Goal: Information Seeking & Learning: Check status

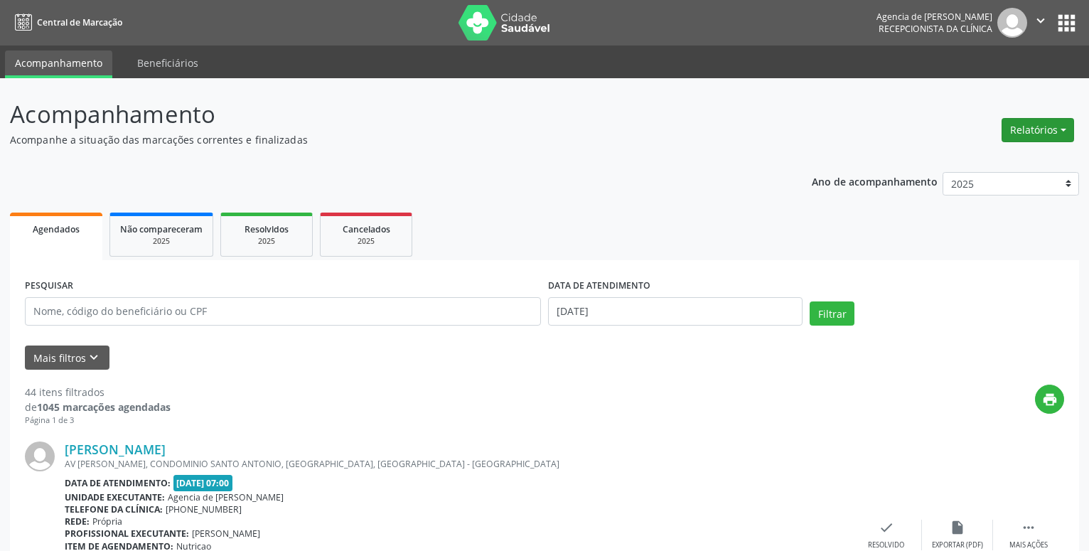
click at [1020, 133] on button "Relatórios" at bounding box center [1037, 130] width 72 height 24
click at [960, 160] on link "Agendamentos" at bounding box center [998, 161] width 153 height 20
select select "8"
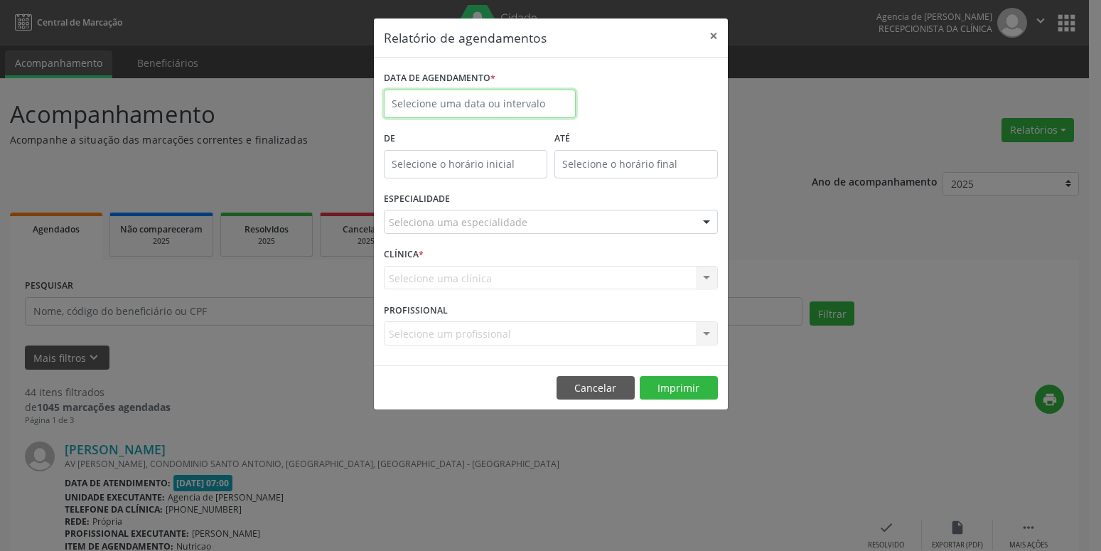
click at [495, 112] on input "text" at bounding box center [480, 104] width 192 height 28
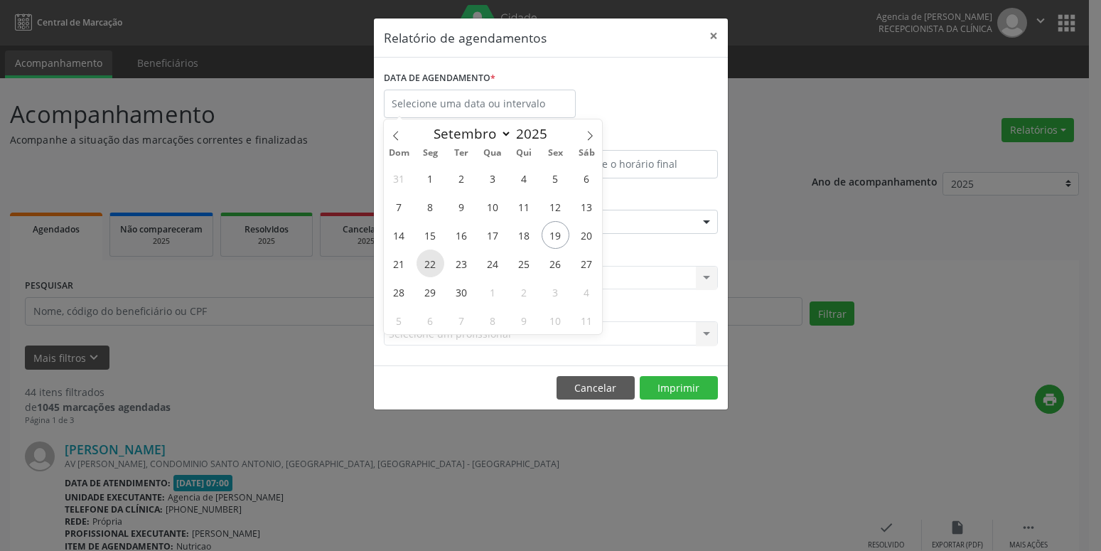
click at [432, 266] on span "22" at bounding box center [430, 263] width 28 height 28
type input "22/09/2025"
click at [432, 266] on span "22" at bounding box center [430, 263] width 28 height 28
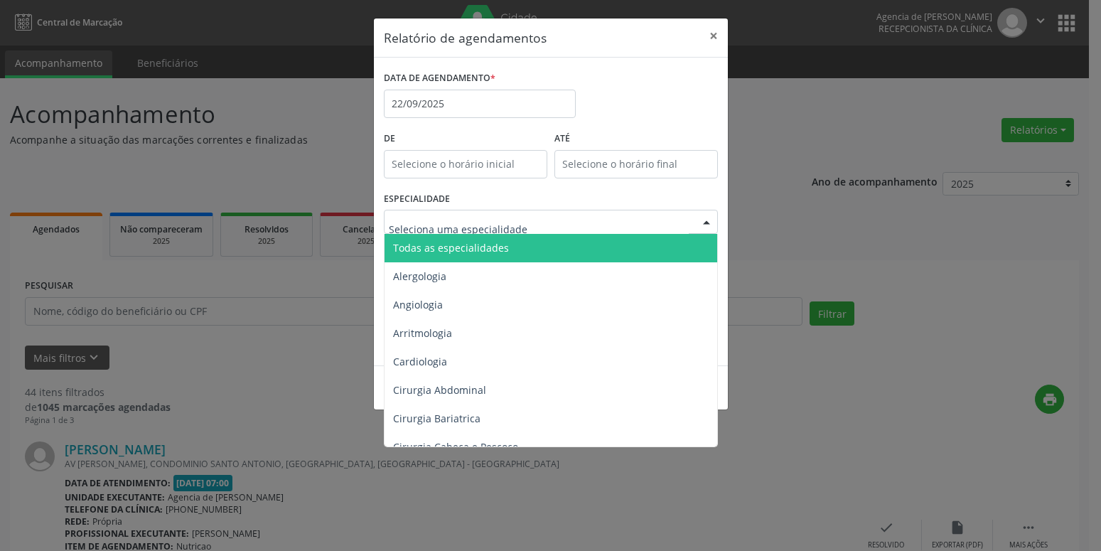
click at [442, 242] on span "Todas as especialidades" at bounding box center [451, 248] width 116 height 14
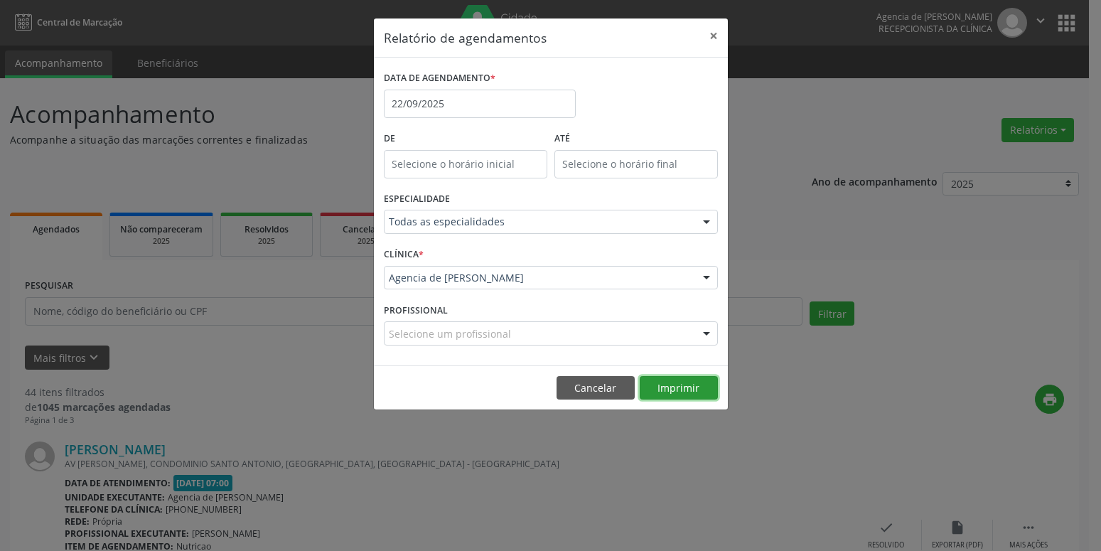
click at [688, 382] on button "Imprimir" at bounding box center [679, 388] width 78 height 24
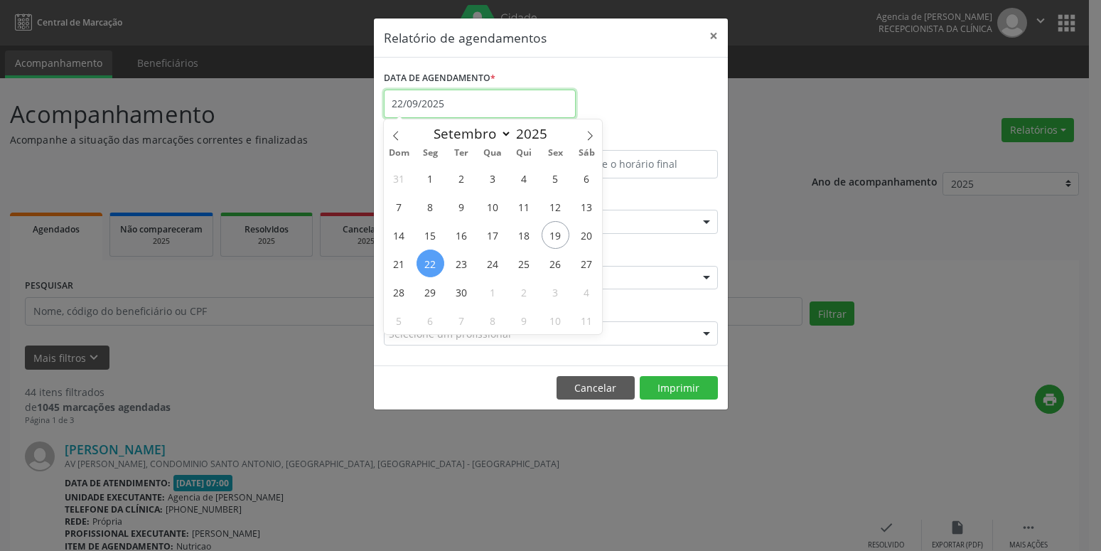
click at [439, 102] on input "22/09/2025" at bounding box center [480, 104] width 192 height 28
click at [455, 267] on span "23" at bounding box center [462, 263] width 28 height 28
type input "23/09/2025"
click at [455, 267] on span "23" at bounding box center [462, 263] width 28 height 28
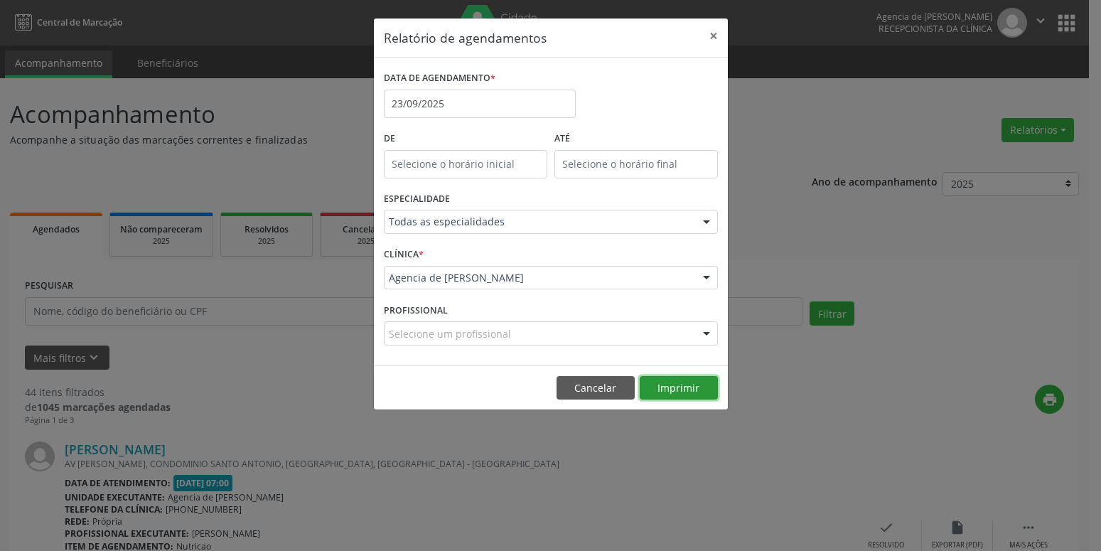
click at [679, 388] on button "Imprimir" at bounding box center [679, 388] width 78 height 24
click at [718, 41] on button "×" at bounding box center [713, 35] width 28 height 35
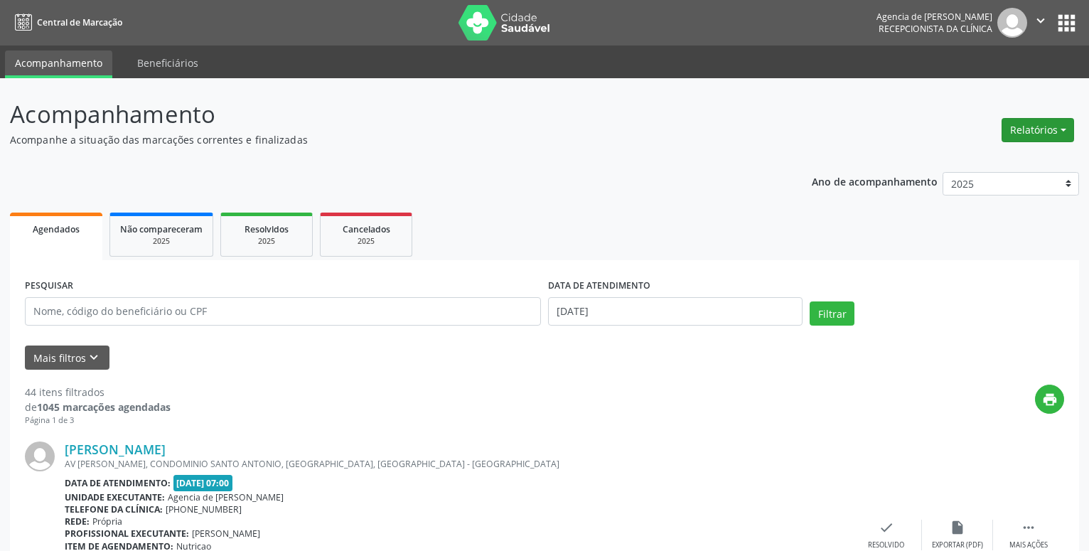
click at [1026, 126] on button "Relatórios" at bounding box center [1037, 130] width 72 height 24
click at [1003, 158] on link "Agendamentos" at bounding box center [998, 161] width 153 height 20
select select "8"
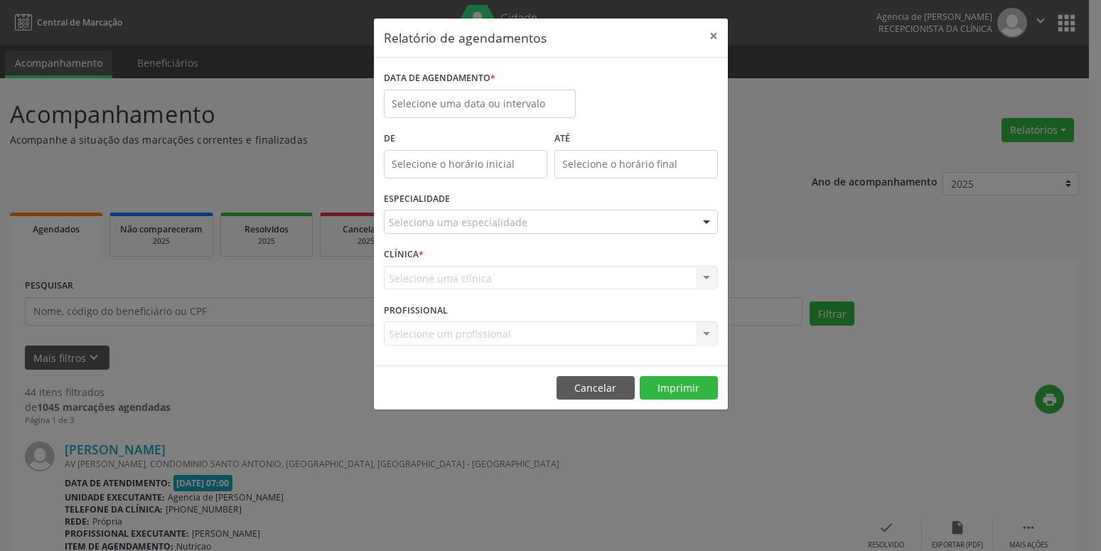
click at [514, 124] on div "DATA DE AGENDAMENTO *" at bounding box center [479, 98] width 199 height 60
click at [503, 108] on input "text" at bounding box center [480, 104] width 192 height 28
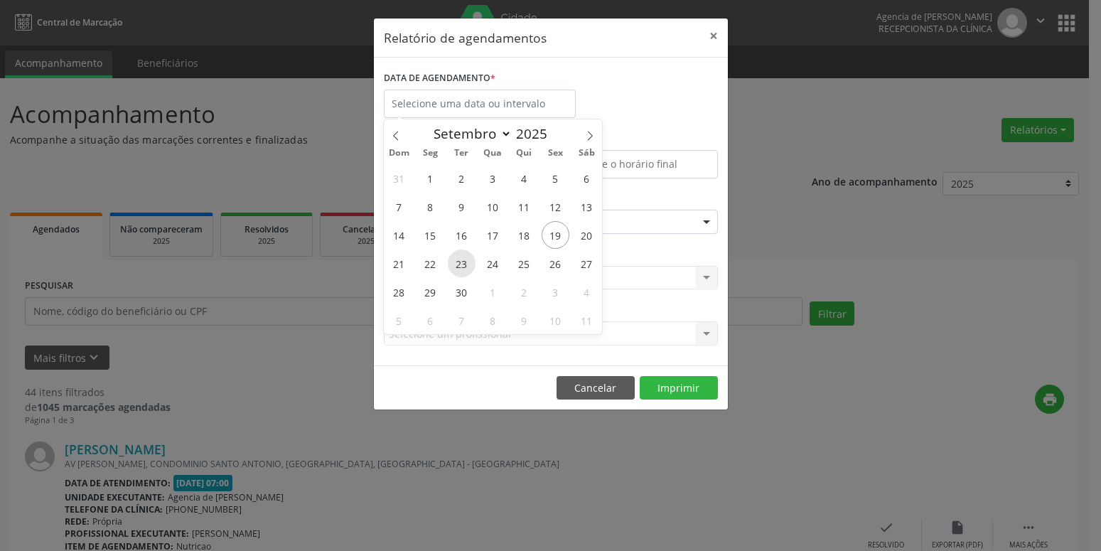
click at [466, 269] on span "23" at bounding box center [462, 263] width 28 height 28
type input "23/09/2025"
click at [466, 269] on span "23" at bounding box center [462, 263] width 28 height 28
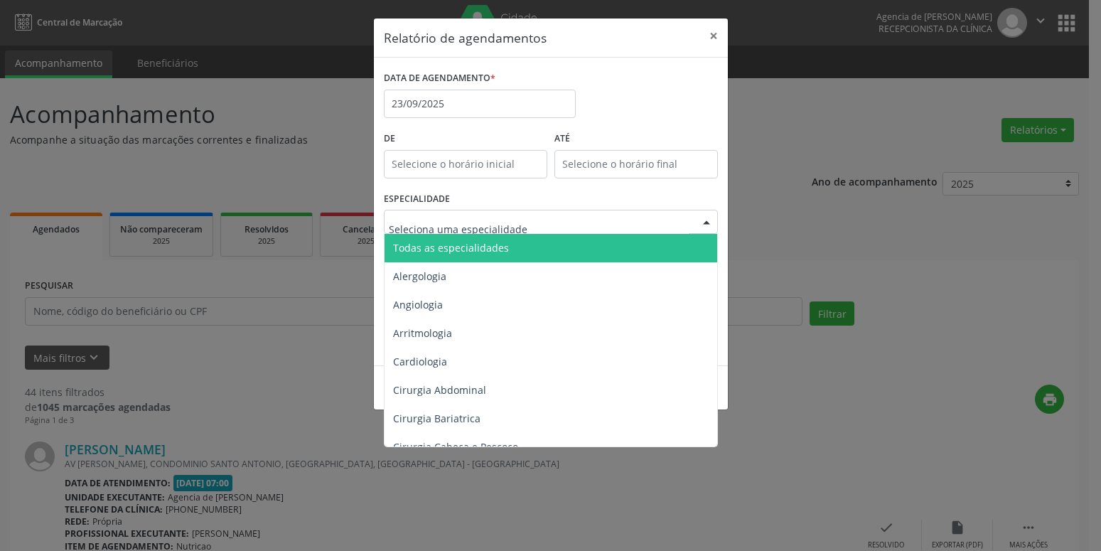
click at [460, 253] on span "Todas as especialidades" at bounding box center [451, 248] width 116 height 14
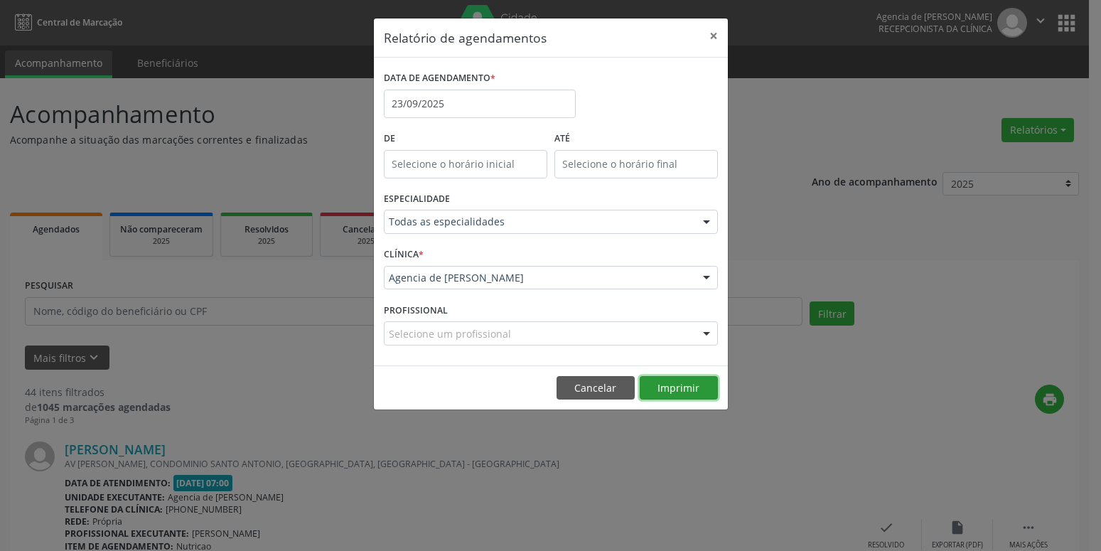
click at [680, 387] on button "Imprimir" at bounding box center [679, 388] width 78 height 24
click at [704, 32] on button "×" at bounding box center [713, 35] width 28 height 35
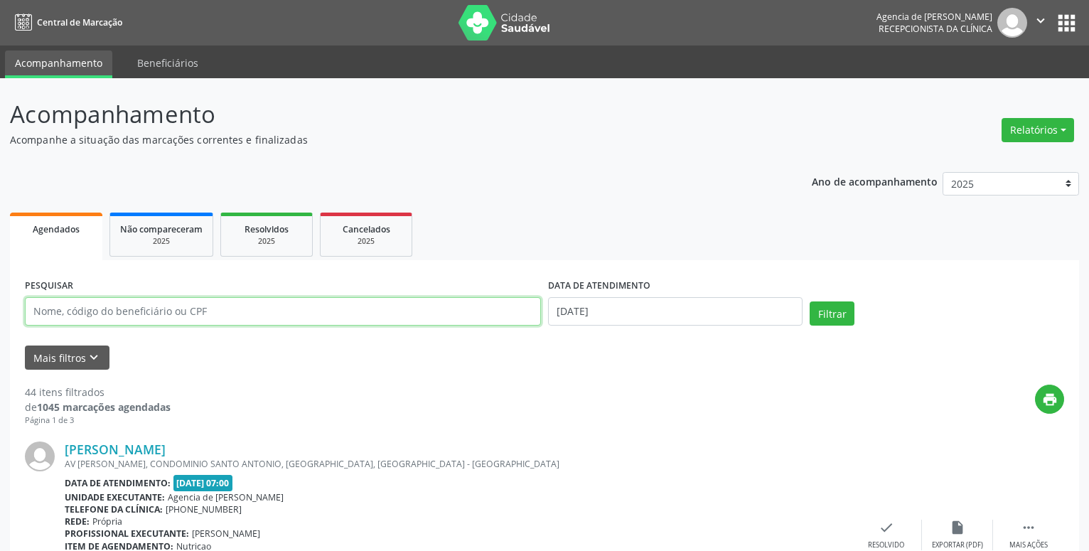
click at [120, 316] on input "text" at bounding box center [283, 311] width 516 height 28
type input "luzineide vilarim"
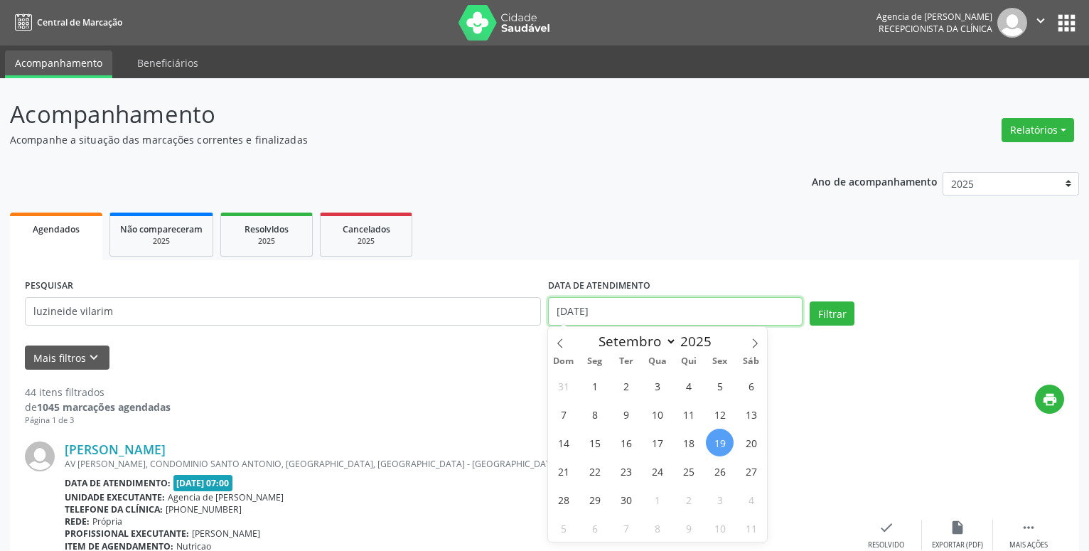
click at [613, 306] on input "[DATE]" at bounding box center [675, 311] width 254 height 28
click at [592, 380] on span "1" at bounding box center [595, 386] width 28 height 28
type input "[DATE]"
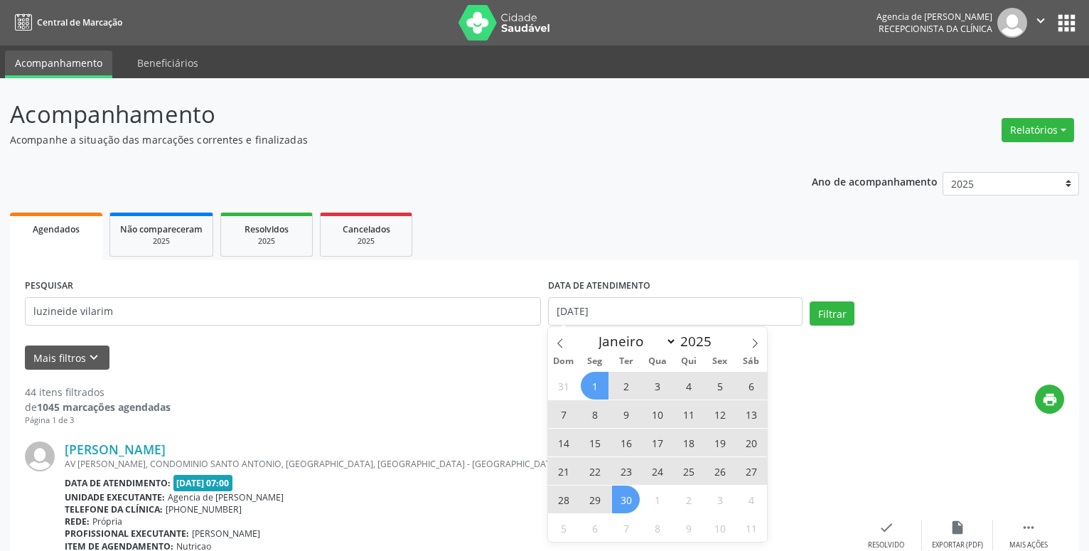
drag, startPoint x: 623, startPoint y: 497, endPoint x: 668, endPoint y: 461, distance: 57.6
click at [624, 497] on span "30" at bounding box center [626, 499] width 28 height 28
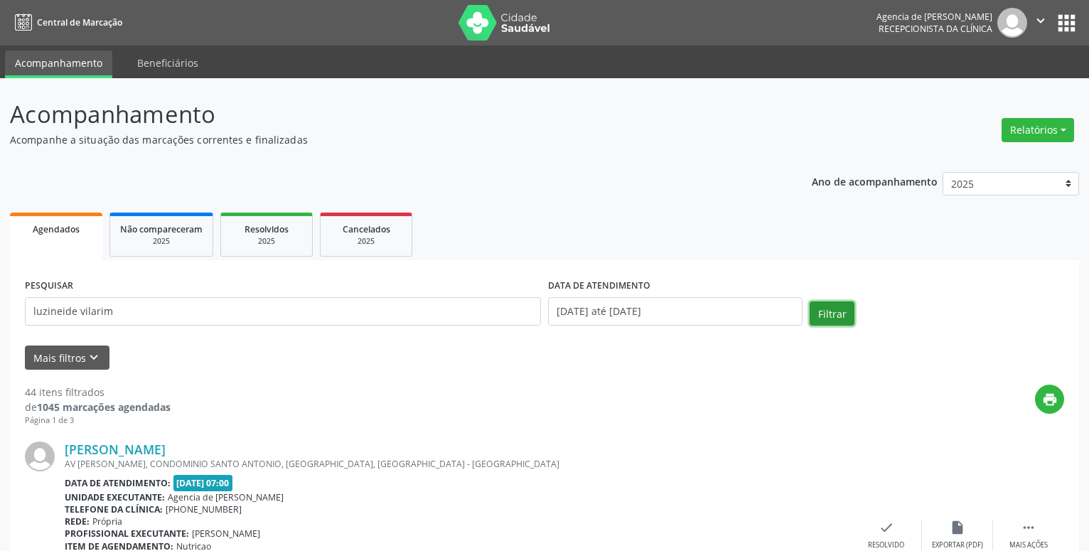
click at [816, 322] on button "Filtrar" at bounding box center [831, 313] width 45 height 24
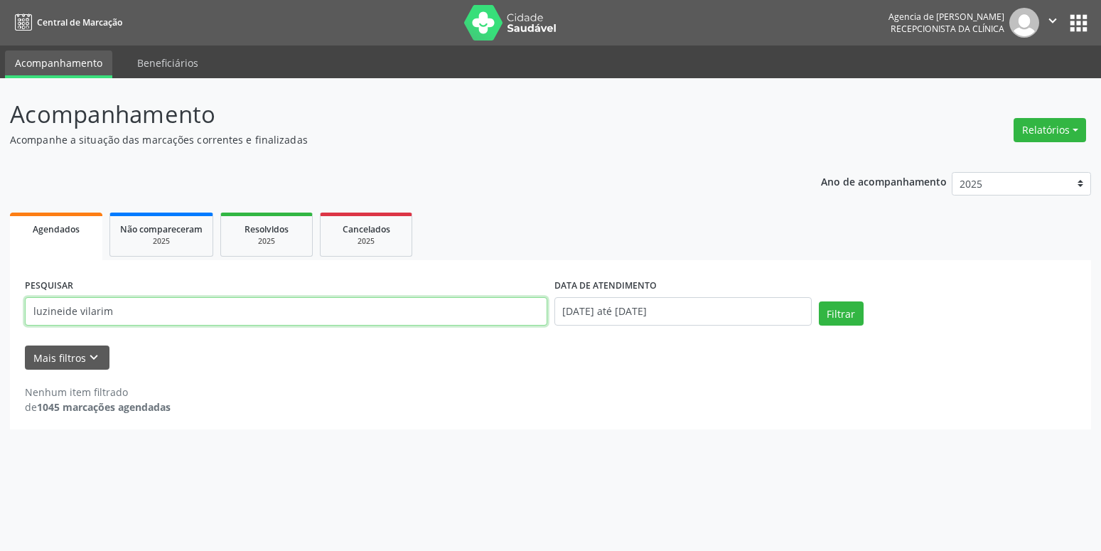
click at [117, 311] on input "luzineide vilarim" at bounding box center [286, 311] width 522 height 28
type input "luzineide"
click at [819, 301] on button "Filtrar" at bounding box center [841, 313] width 45 height 24
click at [87, 310] on input "luzineide" at bounding box center [286, 311] width 522 height 28
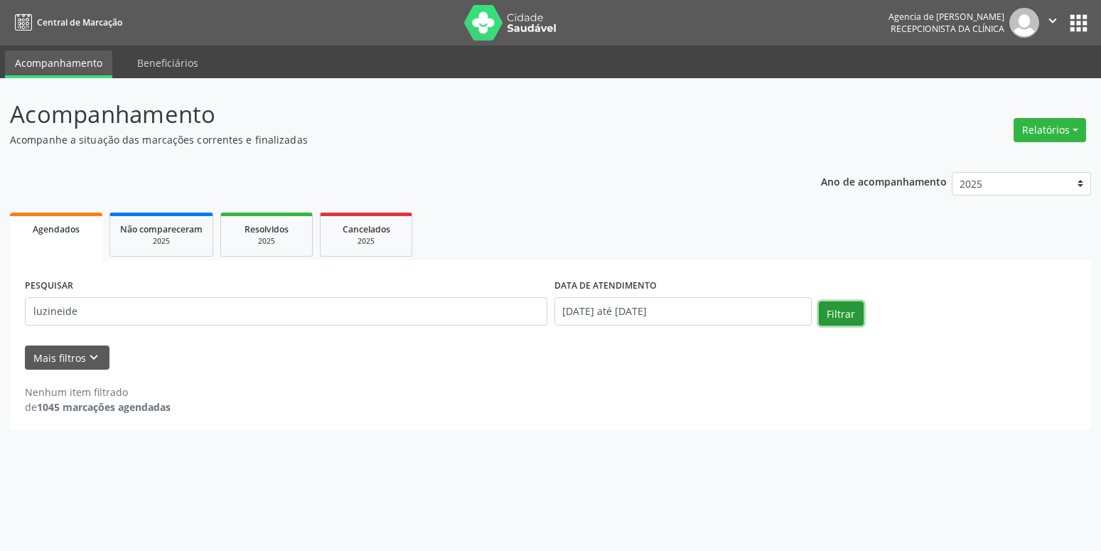
click at [846, 324] on button "Filtrar" at bounding box center [841, 313] width 45 height 24
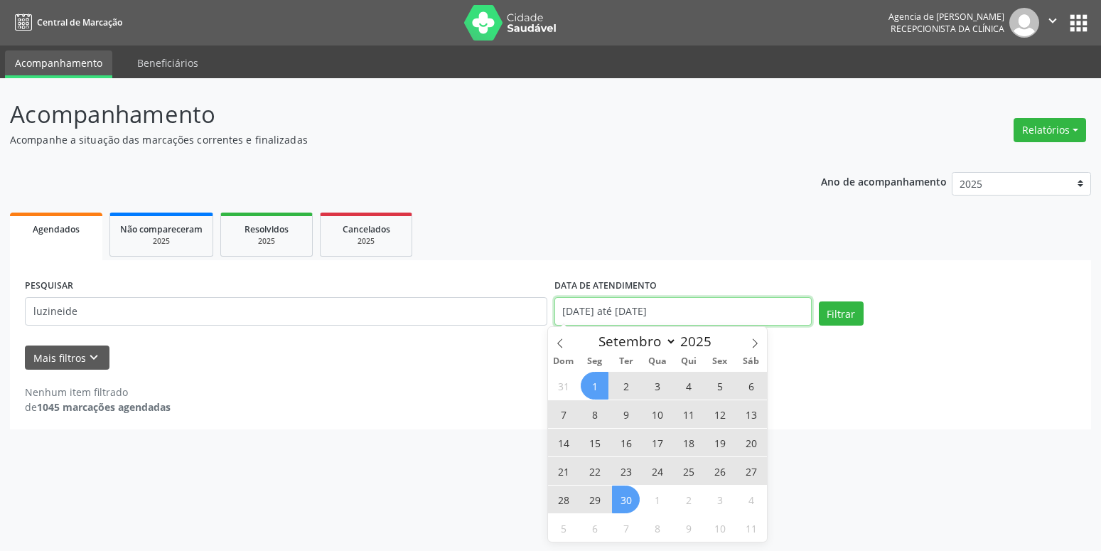
click at [711, 306] on input "[DATE] até [DATE]" at bounding box center [682, 311] width 257 height 28
click at [570, 338] on span at bounding box center [560, 339] width 24 height 24
select select "7"
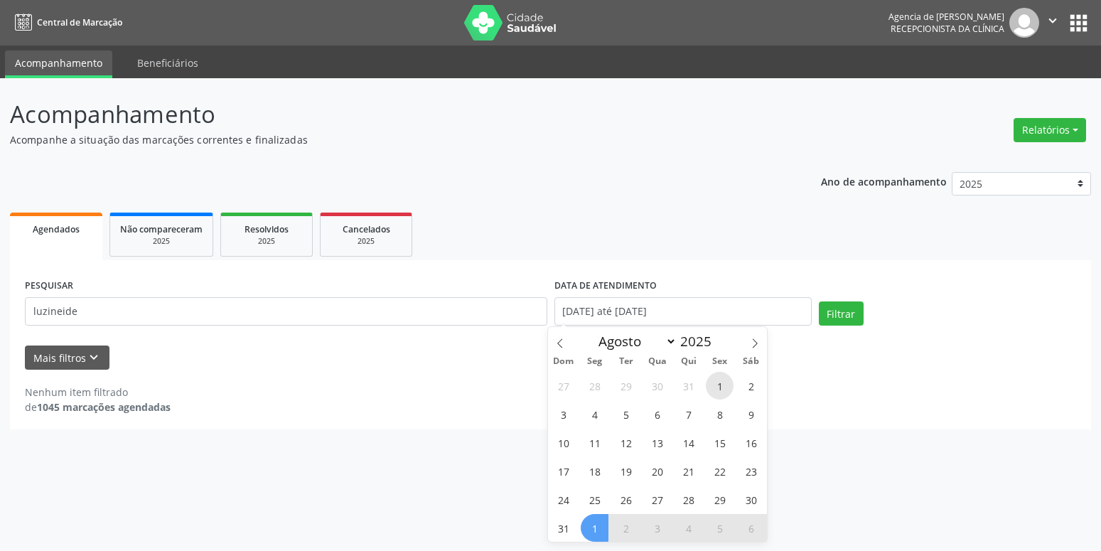
click at [729, 389] on span "1" at bounding box center [720, 386] width 28 height 28
type input "[DATE]"
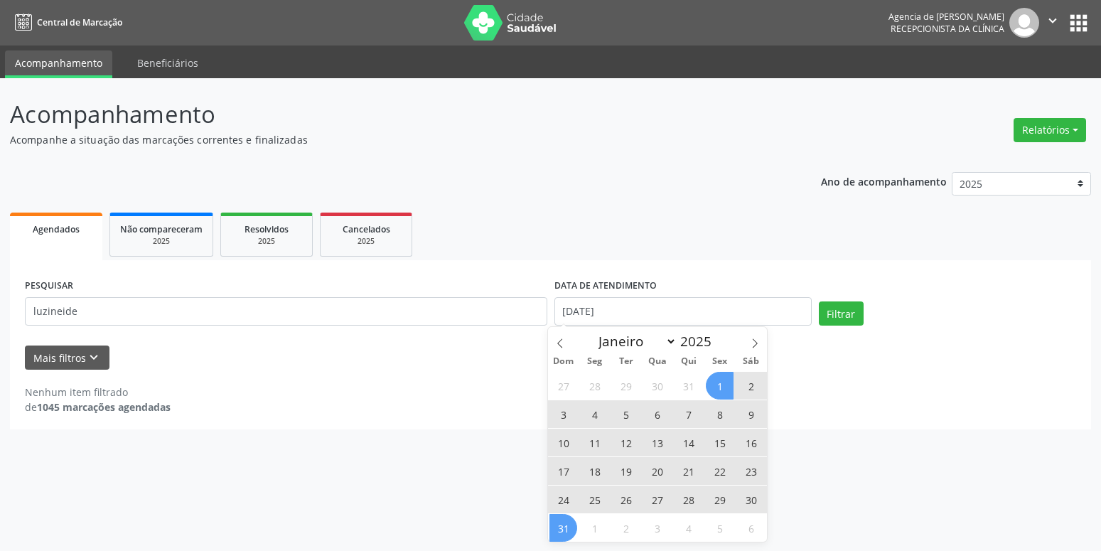
drag, startPoint x: 561, startPoint y: 526, endPoint x: 653, endPoint y: 468, distance: 108.8
click at [566, 522] on span "31" at bounding box center [563, 528] width 28 height 28
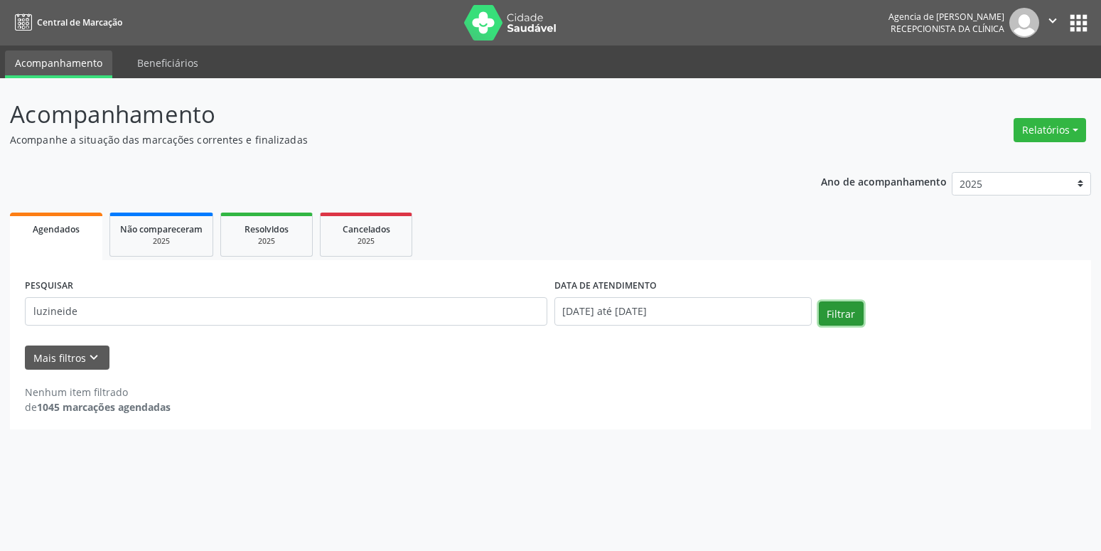
click at [832, 306] on button "Filtrar" at bounding box center [841, 313] width 45 height 24
click at [254, 304] on input "luzineide" at bounding box center [286, 311] width 522 height 28
type input "l"
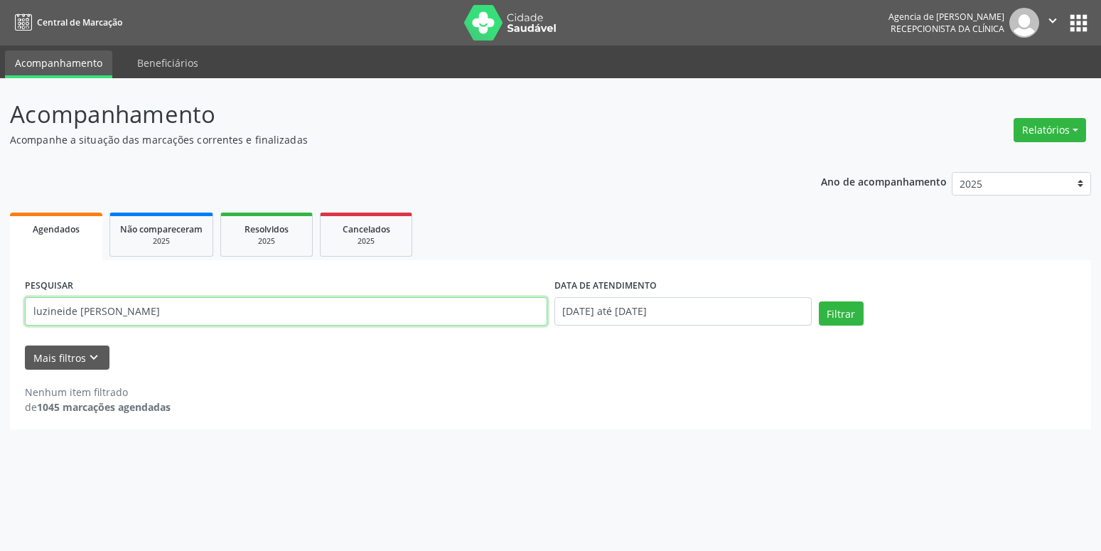
type input "luzineide [PERSON_NAME]"
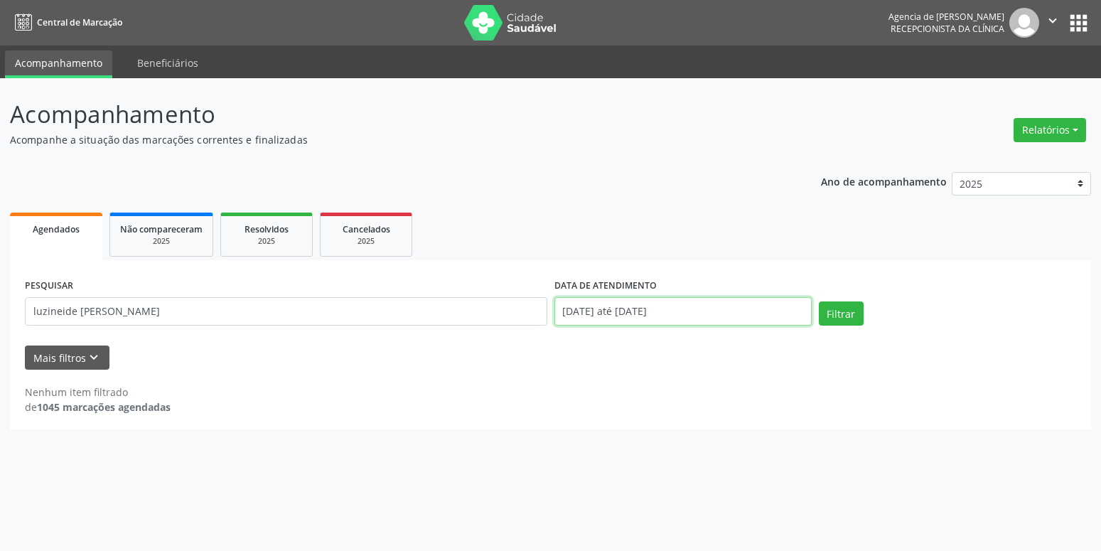
click at [716, 318] on input "[DATE] até [DATE]" at bounding box center [682, 311] width 257 height 28
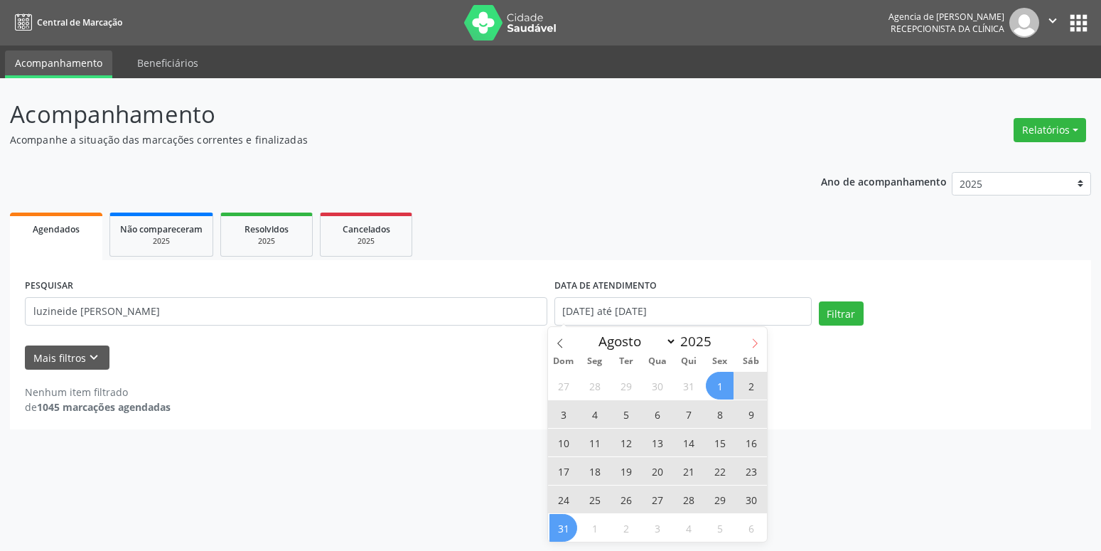
click at [762, 339] on span at bounding box center [755, 339] width 24 height 24
select select "8"
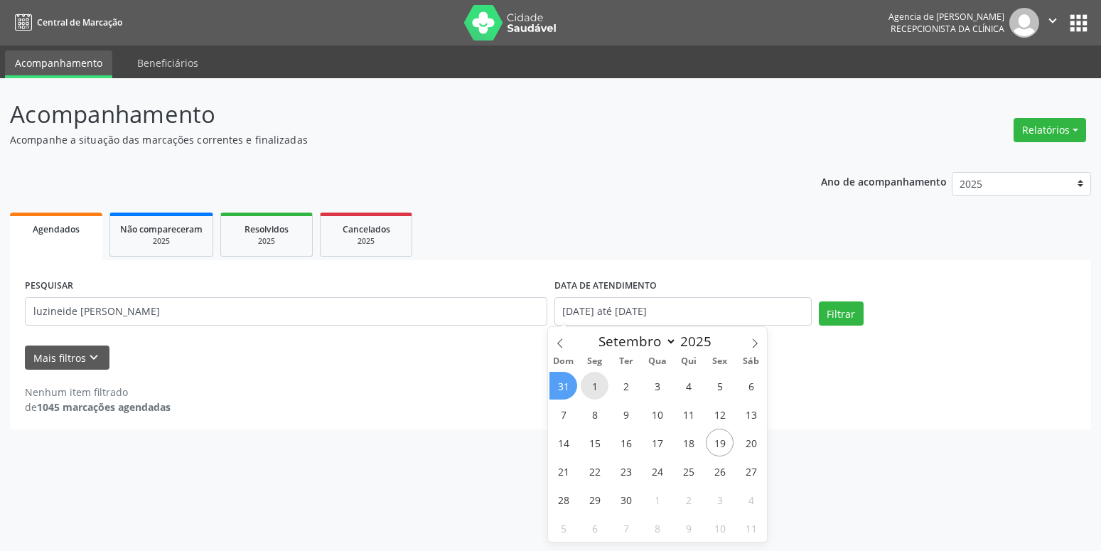
click at [601, 389] on span "1" at bounding box center [595, 386] width 28 height 28
type input "[DATE]"
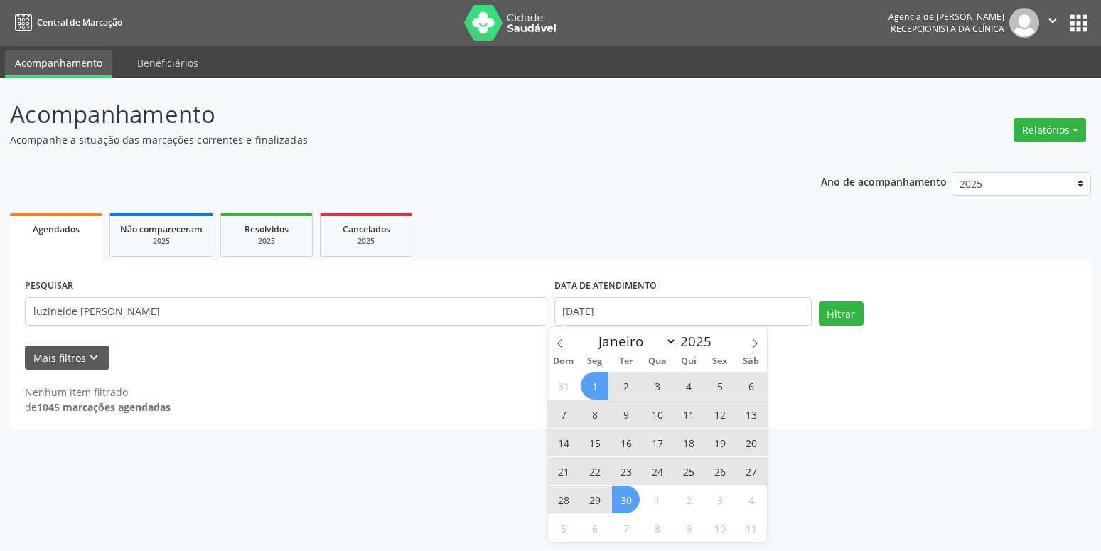
drag, startPoint x: 619, startPoint y: 495, endPoint x: 684, endPoint y: 459, distance: 74.4
click at [625, 495] on span "30" at bounding box center [626, 499] width 28 height 28
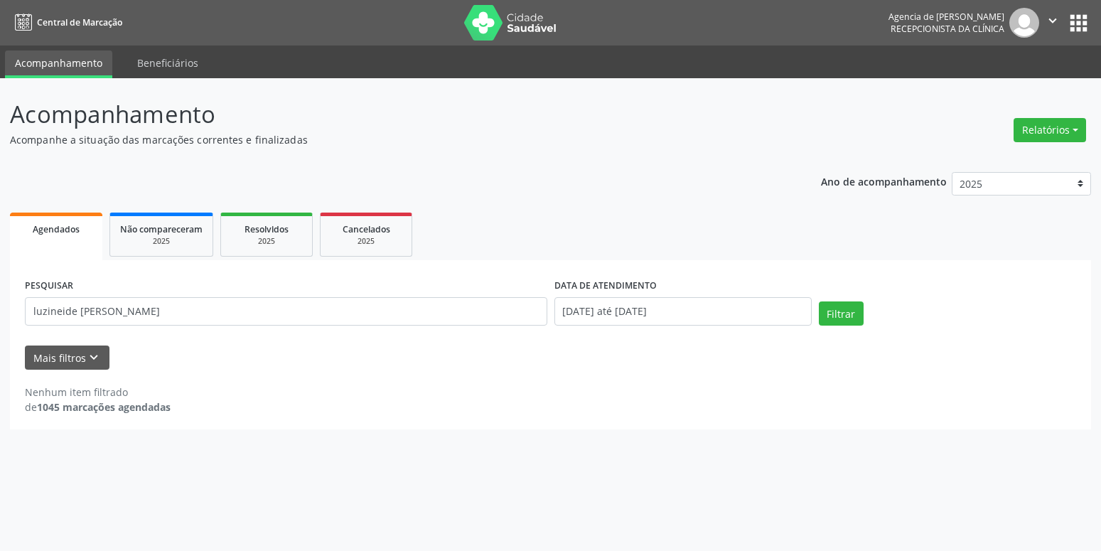
click at [834, 298] on div "PESQUISAR luzineide vilarim mendonça DATA DE ATENDIMENTO [DATE] até [DATE] Filt…" at bounding box center [550, 305] width 1058 height 60
click at [831, 311] on button "Filtrar" at bounding box center [841, 313] width 45 height 24
click at [1055, 130] on button "Relatórios" at bounding box center [1049, 130] width 72 height 24
click at [944, 161] on link "Agendamentos" at bounding box center [1010, 161] width 153 height 20
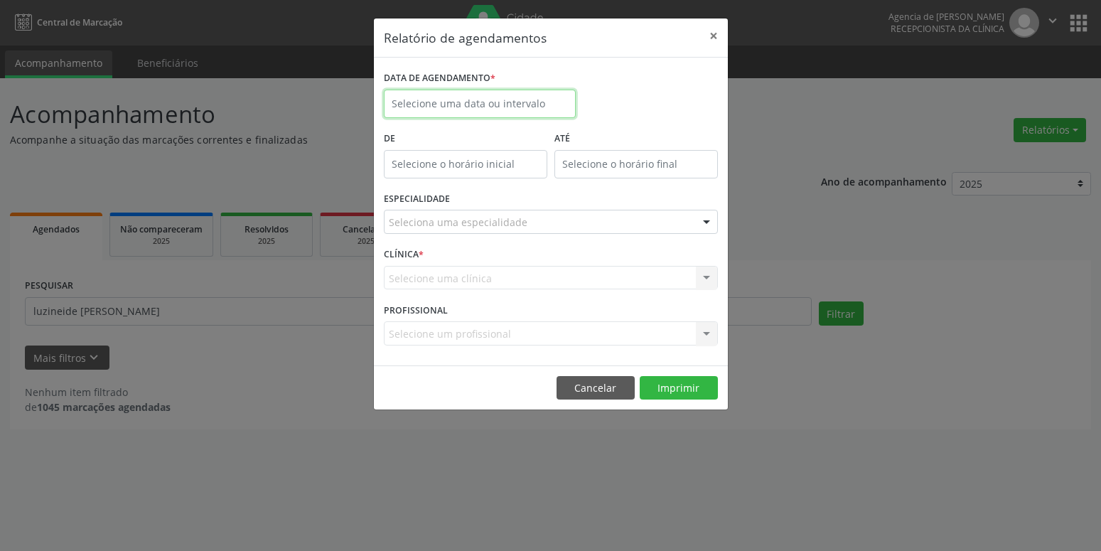
click at [525, 100] on input "text" at bounding box center [480, 104] width 192 height 28
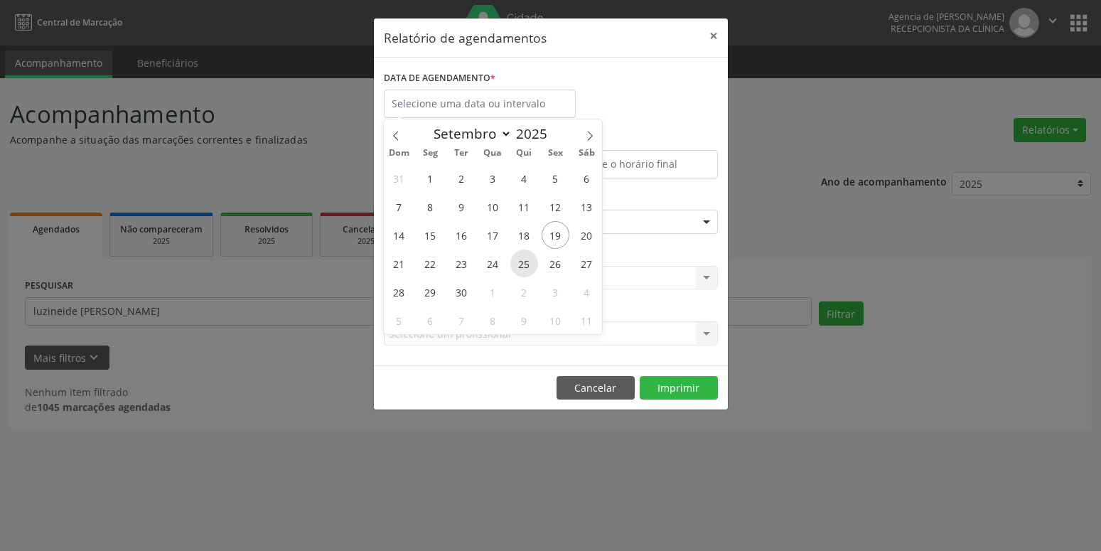
click at [524, 266] on span "25" at bounding box center [524, 263] width 28 height 28
type input "25/09/2025"
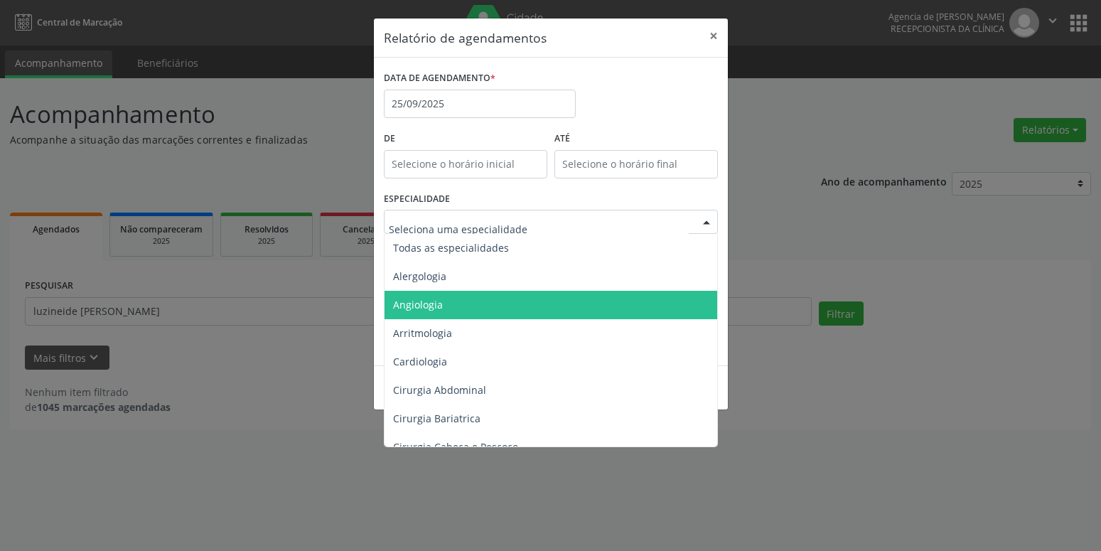
click at [463, 298] on span "Angiologia" at bounding box center [551, 305] width 335 height 28
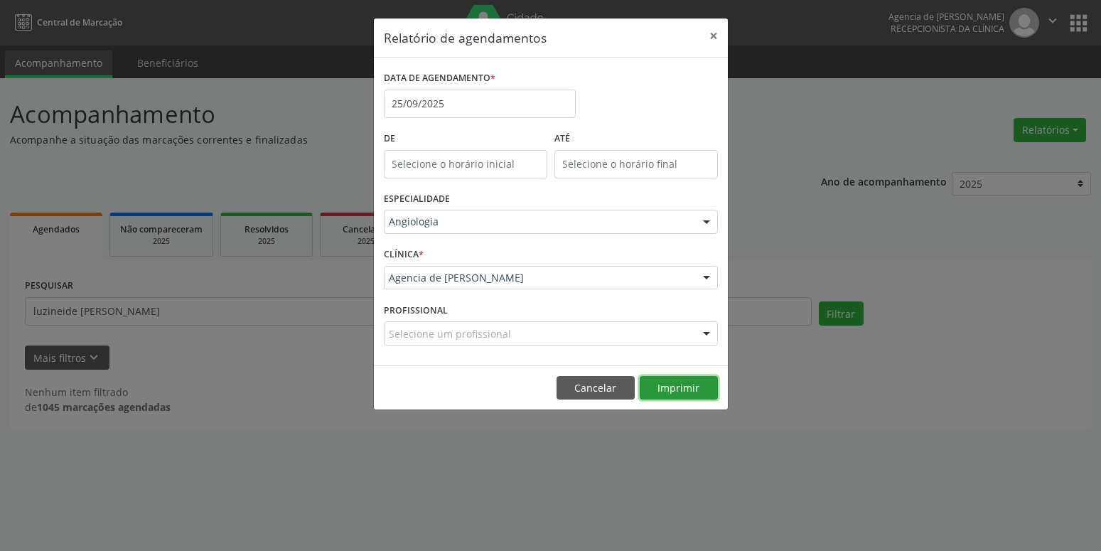
click at [700, 395] on button "Imprimir" at bounding box center [679, 388] width 78 height 24
click at [481, 99] on input "25/09/2025" at bounding box center [480, 104] width 192 height 28
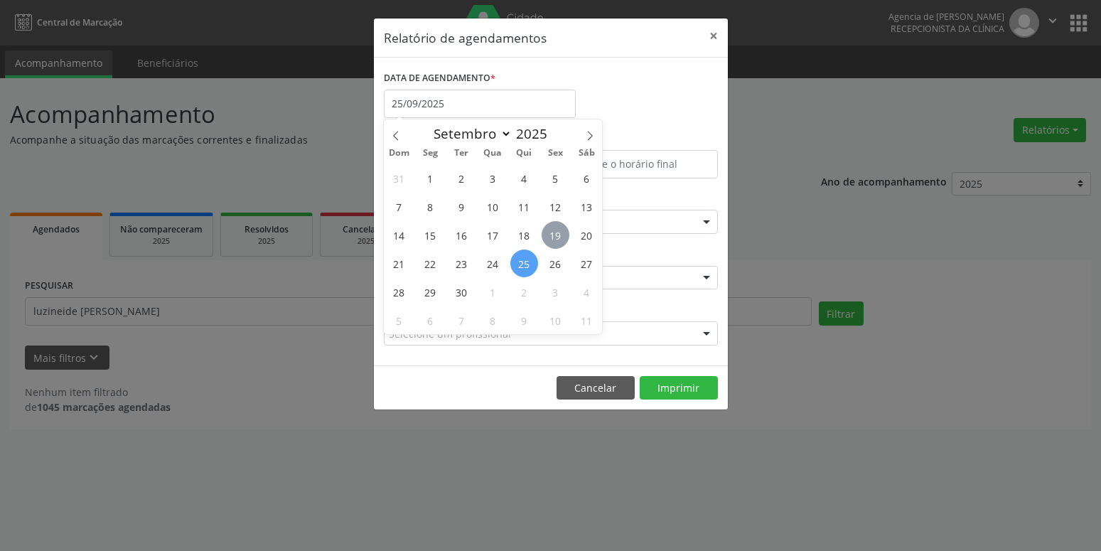
click at [556, 242] on span "19" at bounding box center [555, 235] width 28 height 28
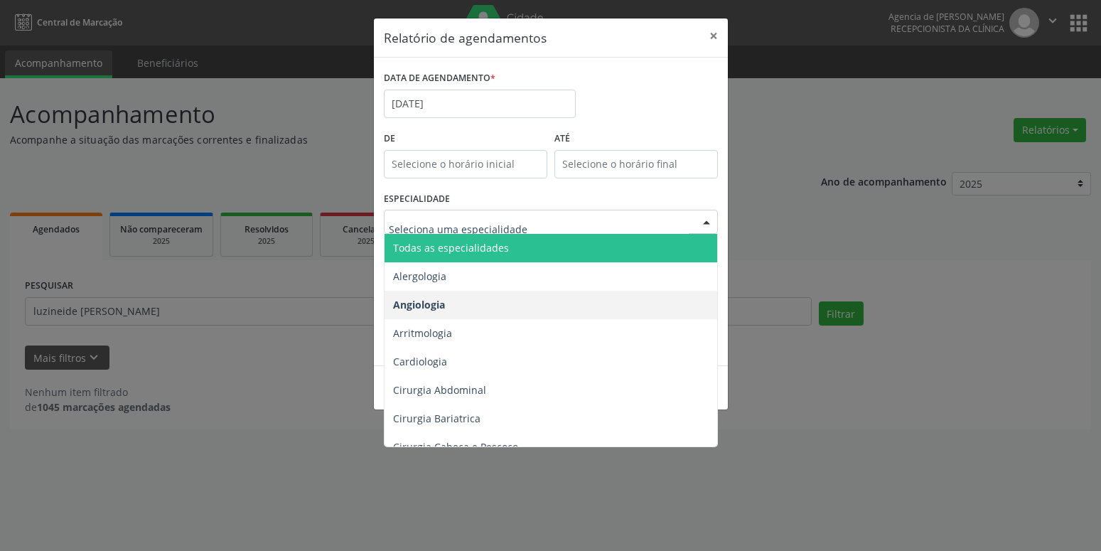
click at [495, 244] on span "Todas as especialidades" at bounding box center [451, 248] width 116 height 14
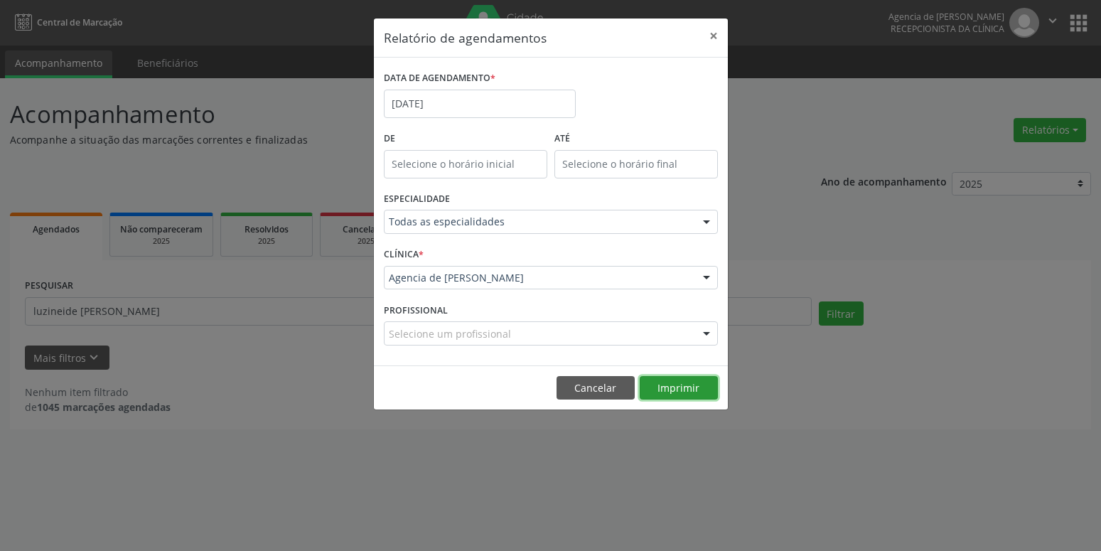
click at [684, 388] on button "Imprimir" at bounding box center [679, 388] width 78 height 24
